Goal: Browse casually

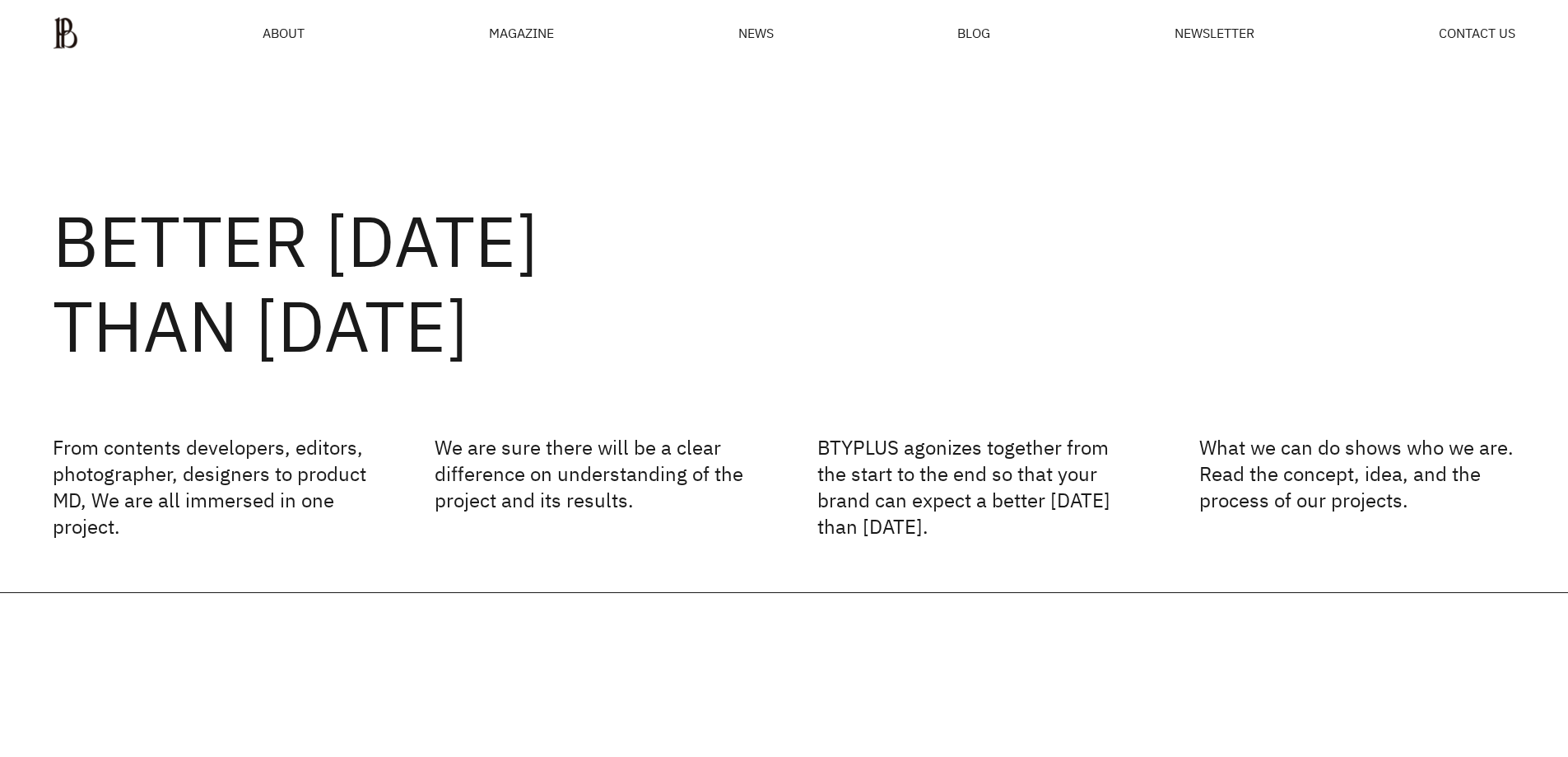
drag, startPoint x: 0, startPoint y: 0, endPoint x: 521, endPoint y: 41, distance: 522.6
click at [521, 40] on div "MAGAZINE" at bounding box center [521, 33] width 65 height 14
